Goal: Information Seeking & Learning: Learn about a topic

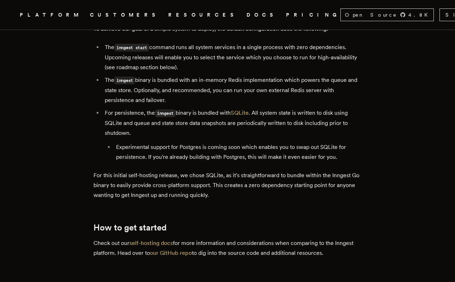
scroll to position [1156, 0]
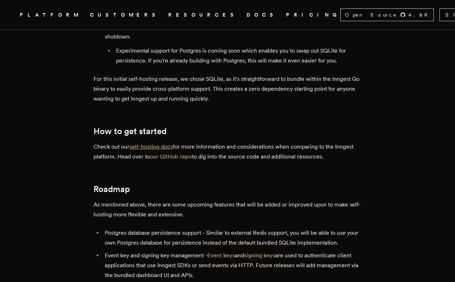
click at [152, 143] on link "self-hosting docs" at bounding box center [150, 146] width 43 height 7
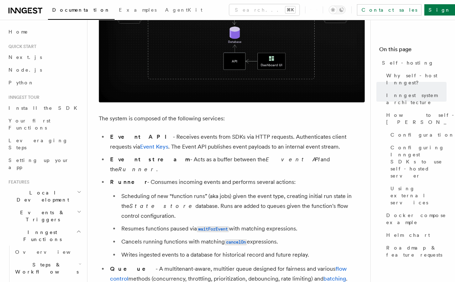
scroll to position [368, 0]
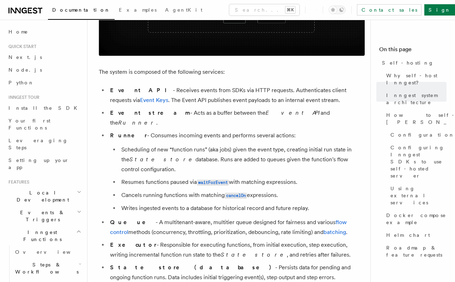
click at [185, 217] on li "Queue - A multitenant-aware, multitier queue designed for fairness and various …" at bounding box center [236, 227] width 257 height 20
click at [191, 217] on li "Queue - A multitenant-aware, multitier queue designed for fairness and various …" at bounding box center [236, 227] width 257 height 20
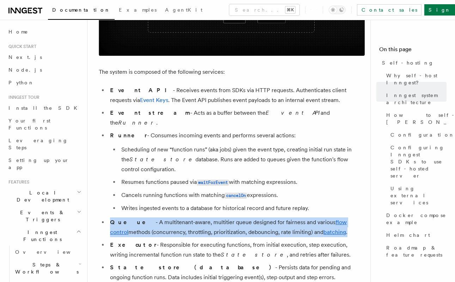
click at [191, 217] on li "Queue - A multitenant-aware, multitier queue designed for fairness and various …" at bounding box center [236, 227] width 257 height 20
click at [226, 217] on li "Queue - A multitenant-aware, multitier queue designed for fairness and various …" at bounding box center [236, 227] width 257 height 20
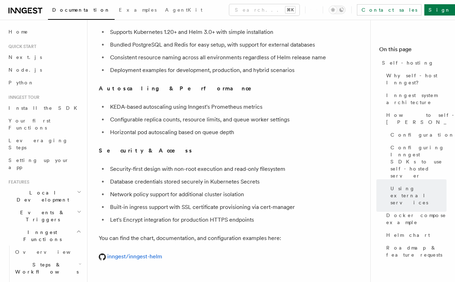
scroll to position [2401, 0]
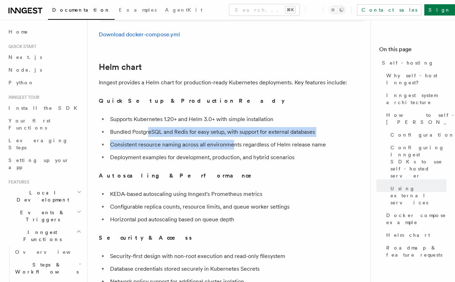
drag, startPoint x: 149, startPoint y: 87, endPoint x: 236, endPoint y: 97, distance: 86.9
click at [235, 114] on ul "Supports Kubernetes 1.20+ and Helm 3.0+ with simple installation Bundled Postgr…" at bounding box center [232, 138] width 266 height 48
click at [232, 127] on li "Bundled PostgreSQL and Redis for easy setup, with support for external databases" at bounding box center [236, 132] width 257 height 10
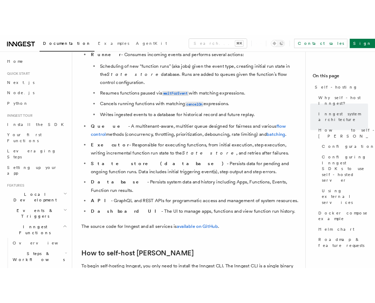
scroll to position [0, 0]
